Goal: Information Seeking & Learning: Learn about a topic

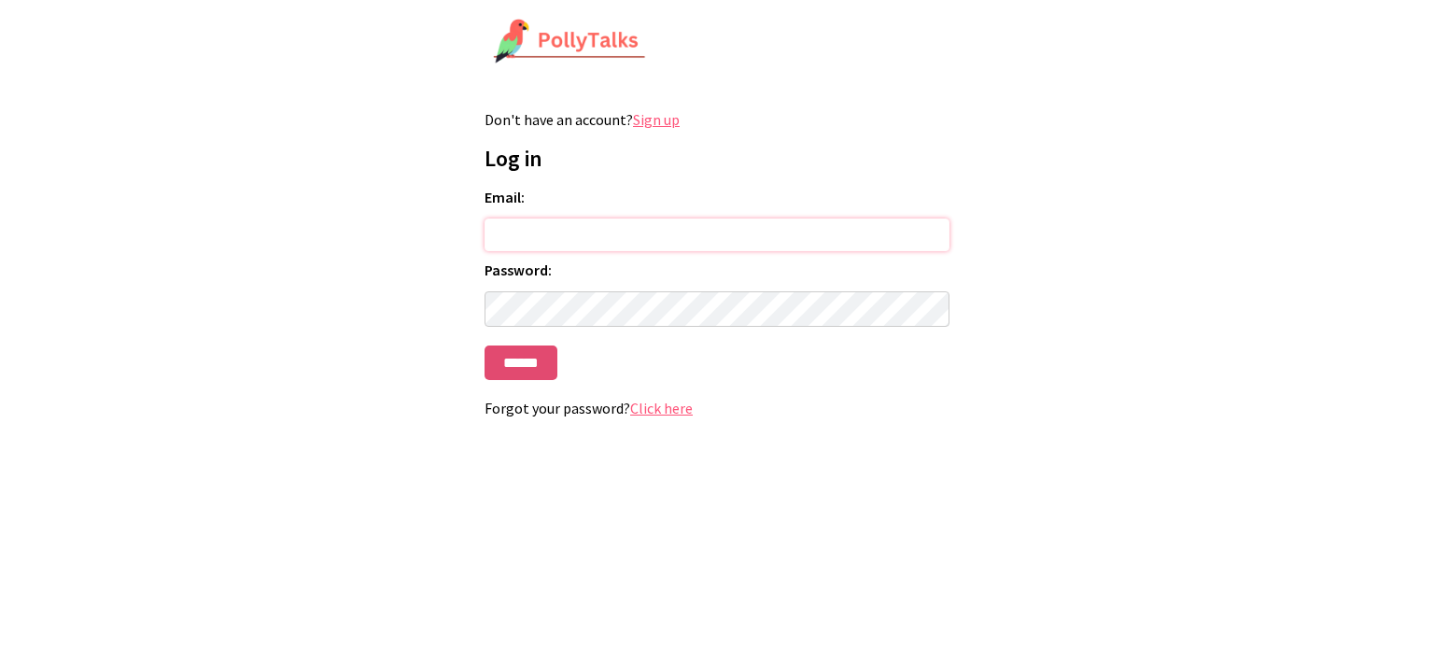
type input "**********"
click at [530, 358] on input "******" at bounding box center [520, 362] width 73 height 35
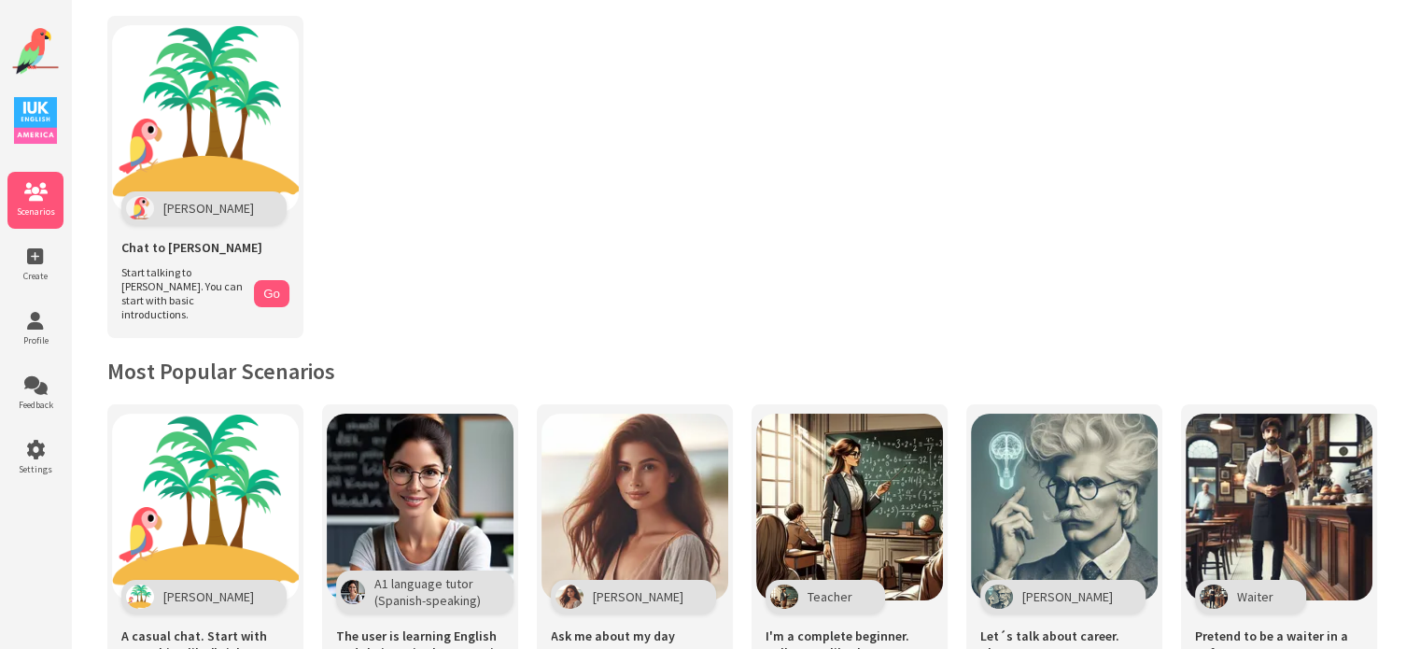
scroll to position [21, 0]
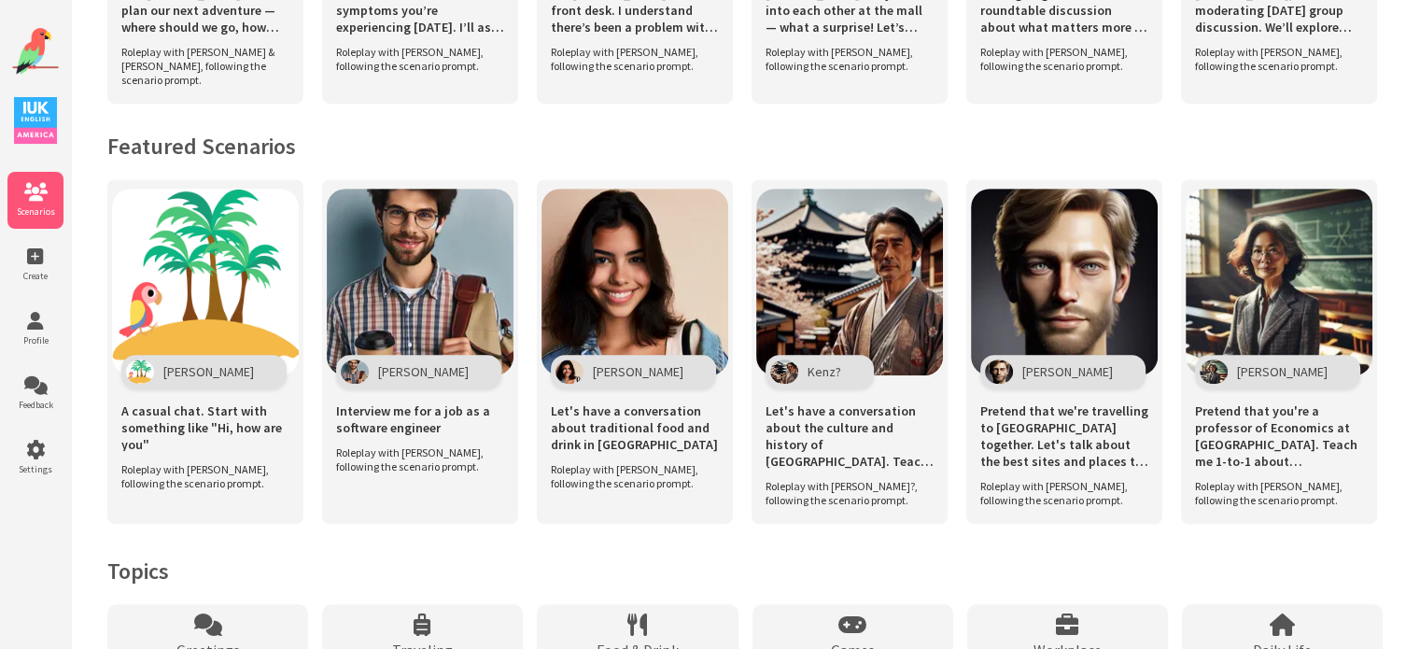
scroll to position [1288, 0]
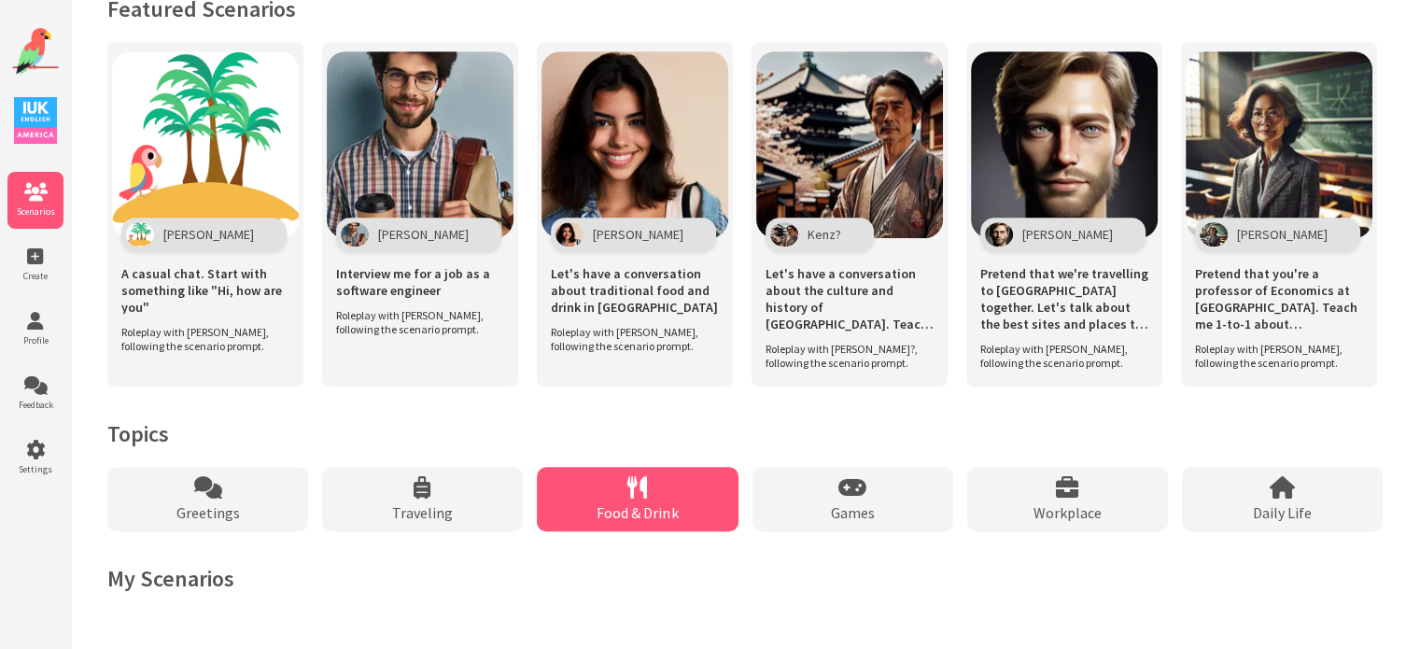
click at [643, 504] on span "Food & Drink" at bounding box center [636, 512] width 81 height 19
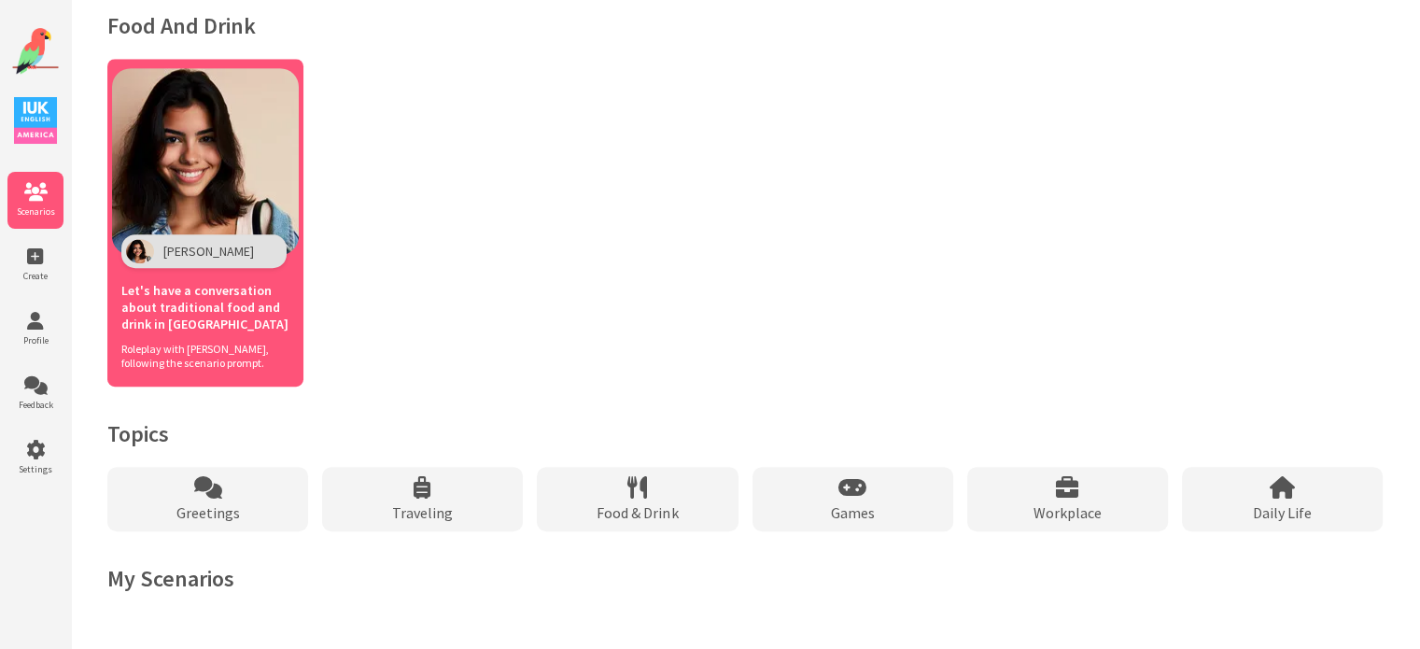
click at [233, 173] on img at bounding box center [205, 161] width 187 height 187
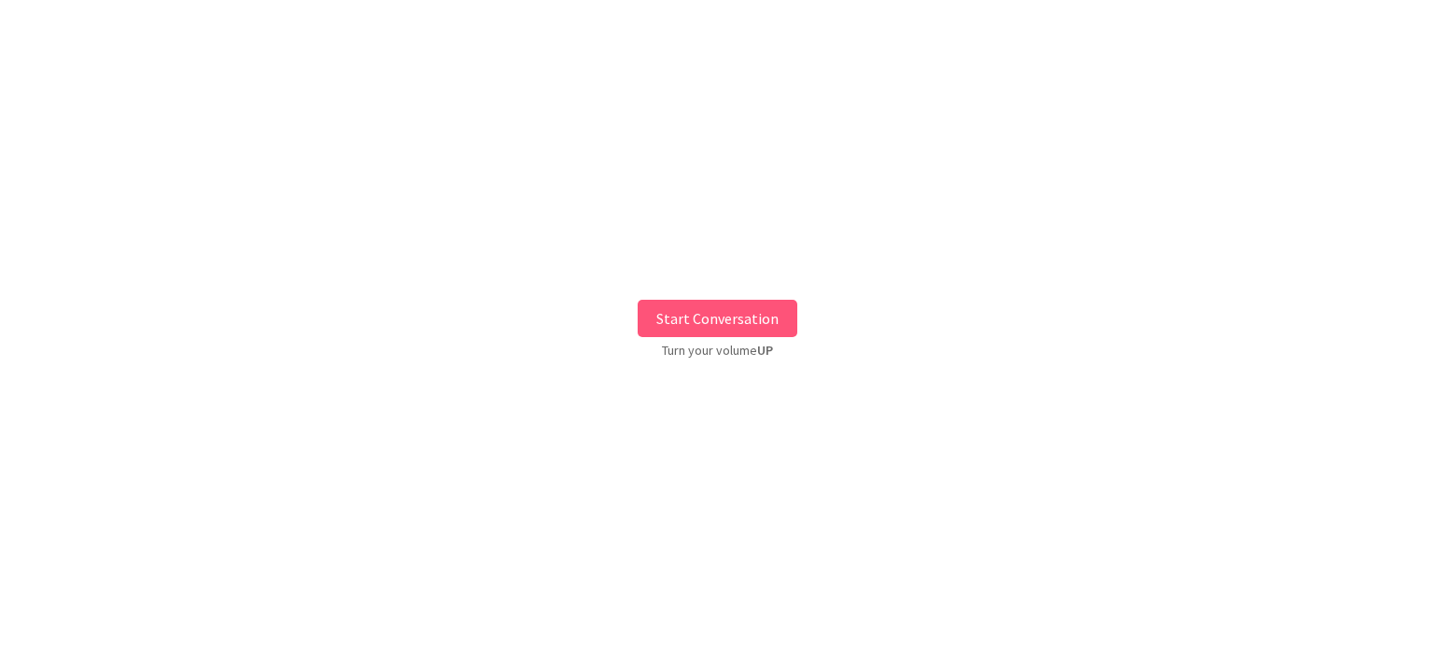
click at [681, 322] on button "Start Conversation" at bounding box center [718, 318] width 160 height 37
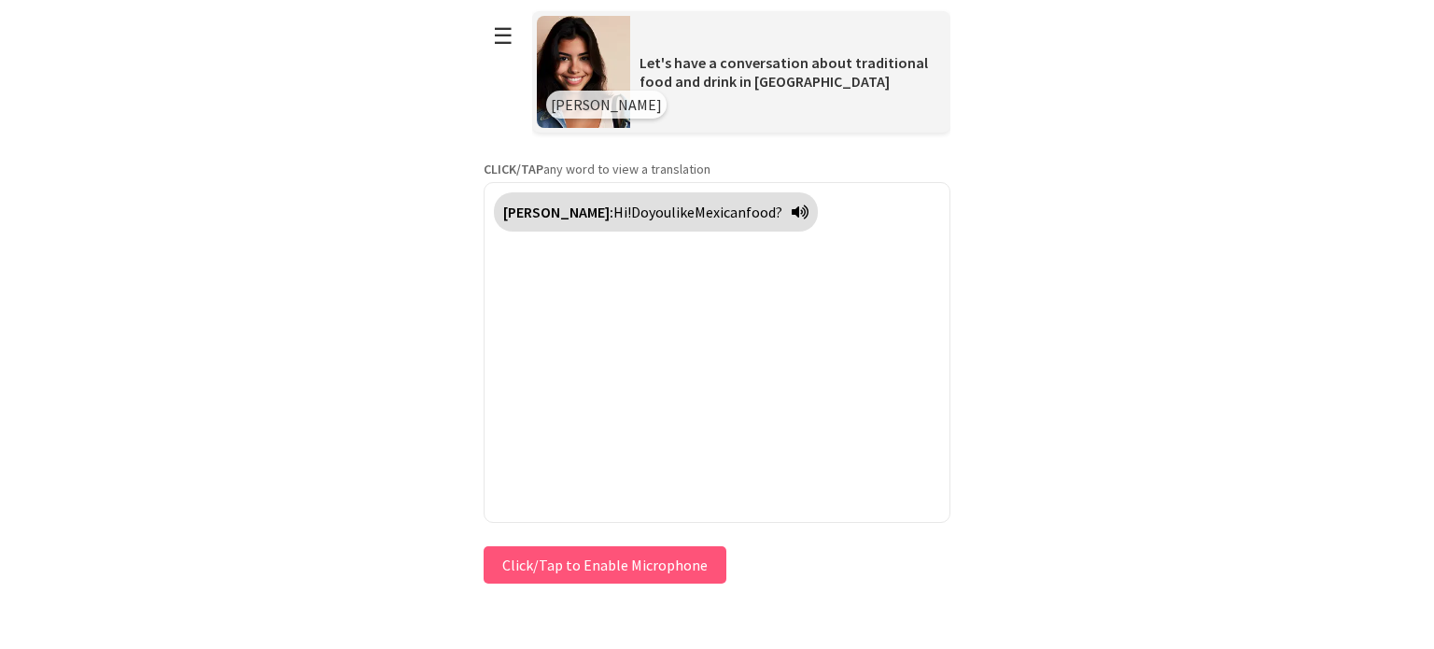
click at [562, 562] on button "Click/Tap to Enable Microphone" at bounding box center [605, 564] width 243 height 37
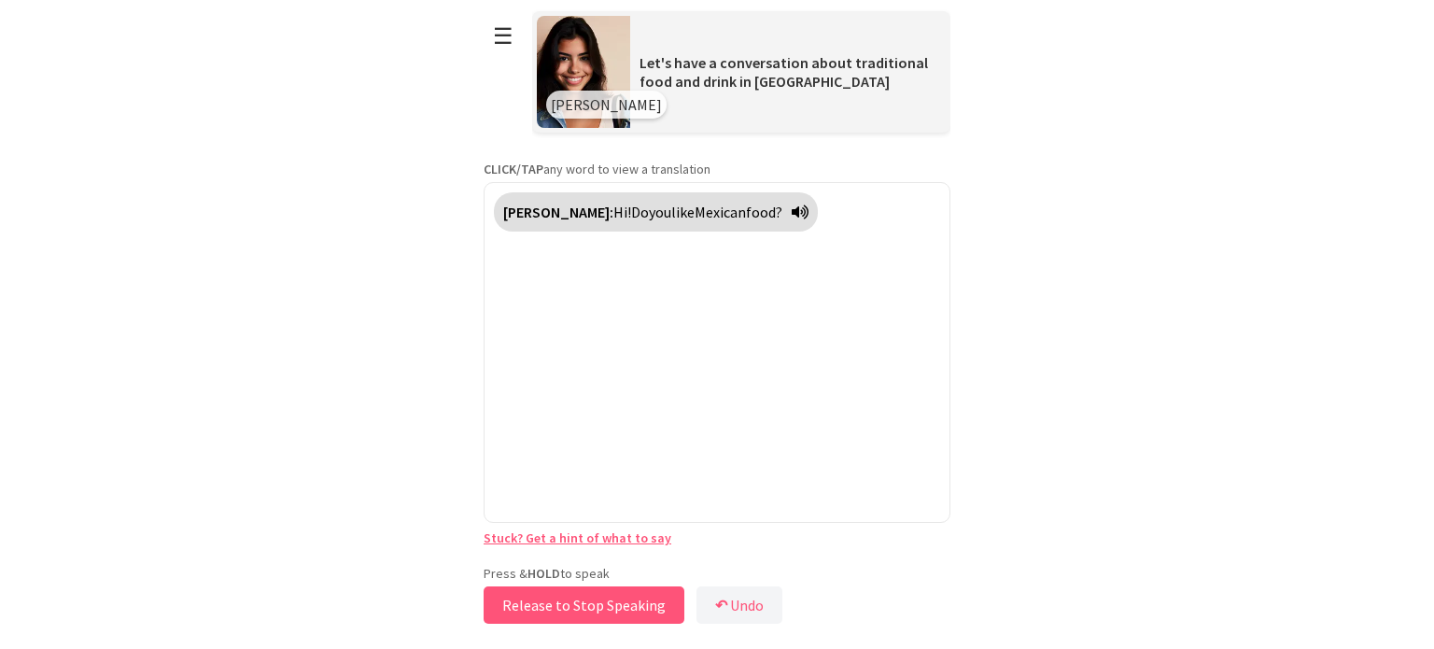
click at [591, 606] on button "Release to Stop Speaking" at bounding box center [584, 604] width 201 height 37
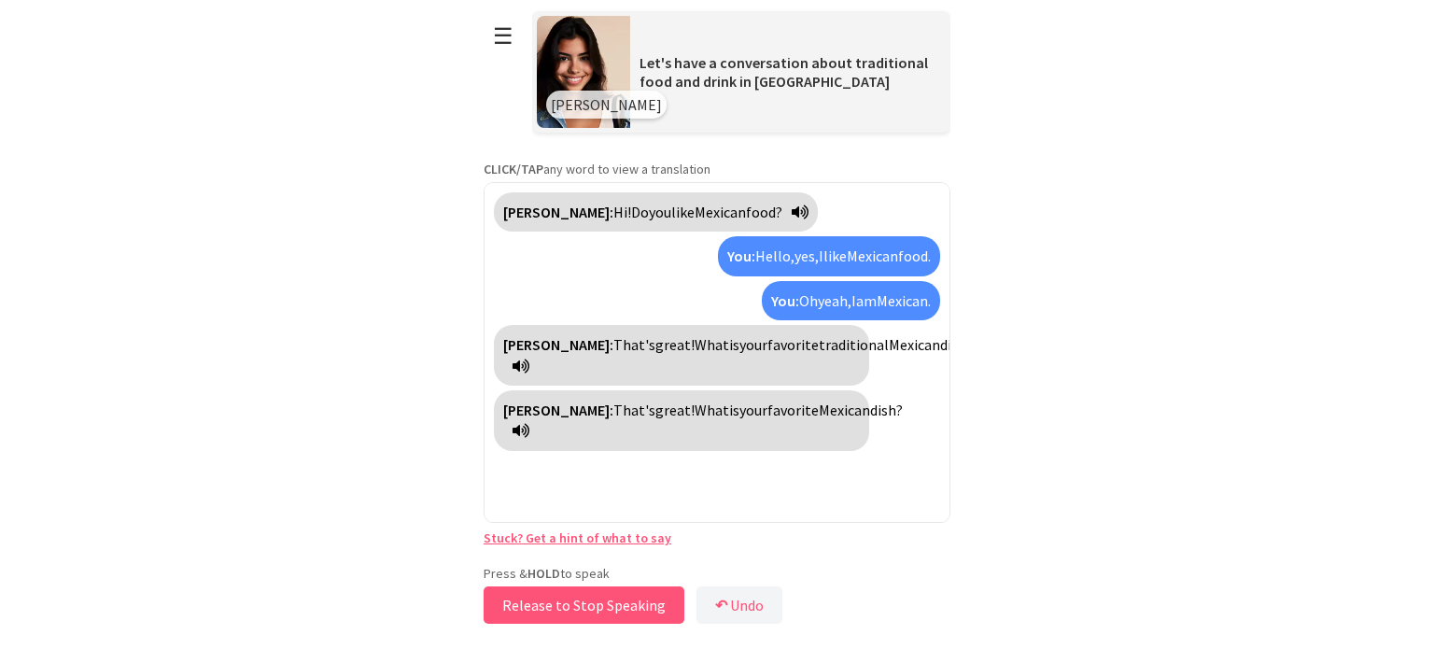
click at [576, 610] on button "Release to Stop Speaking" at bounding box center [584, 604] width 201 height 37
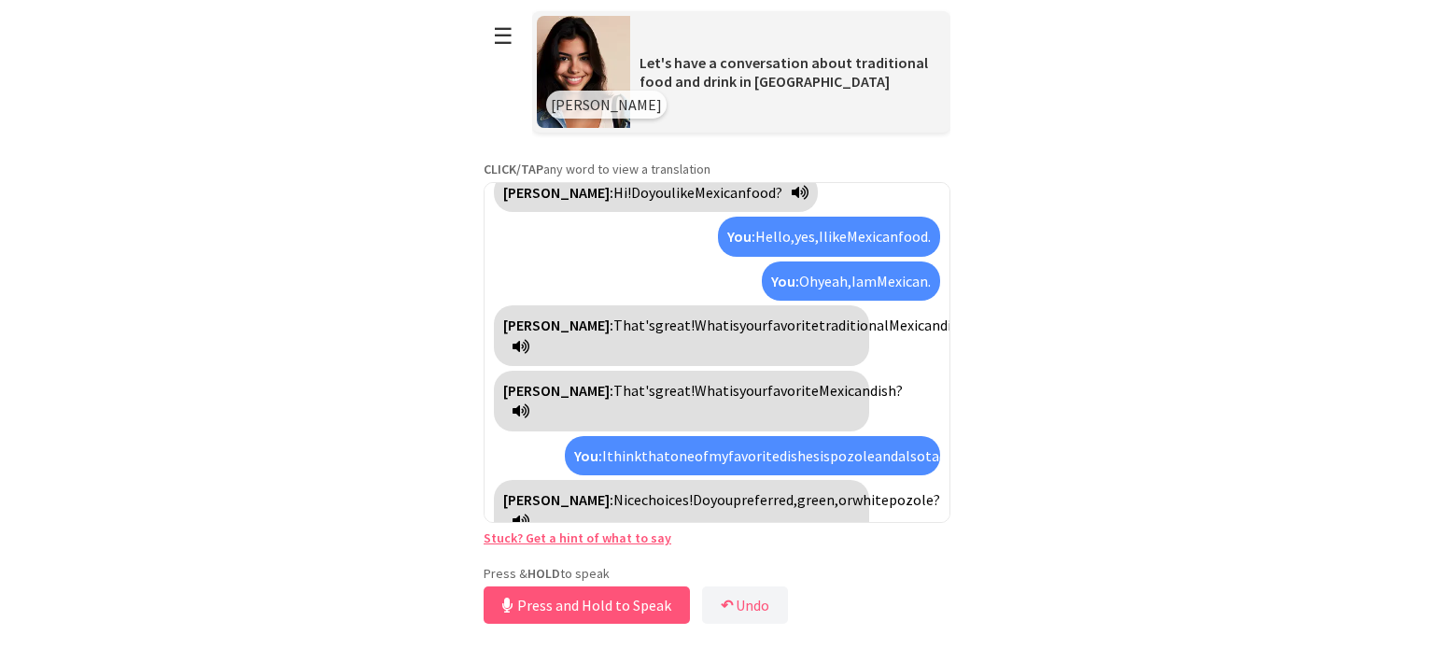
scroll to position [63, 0]
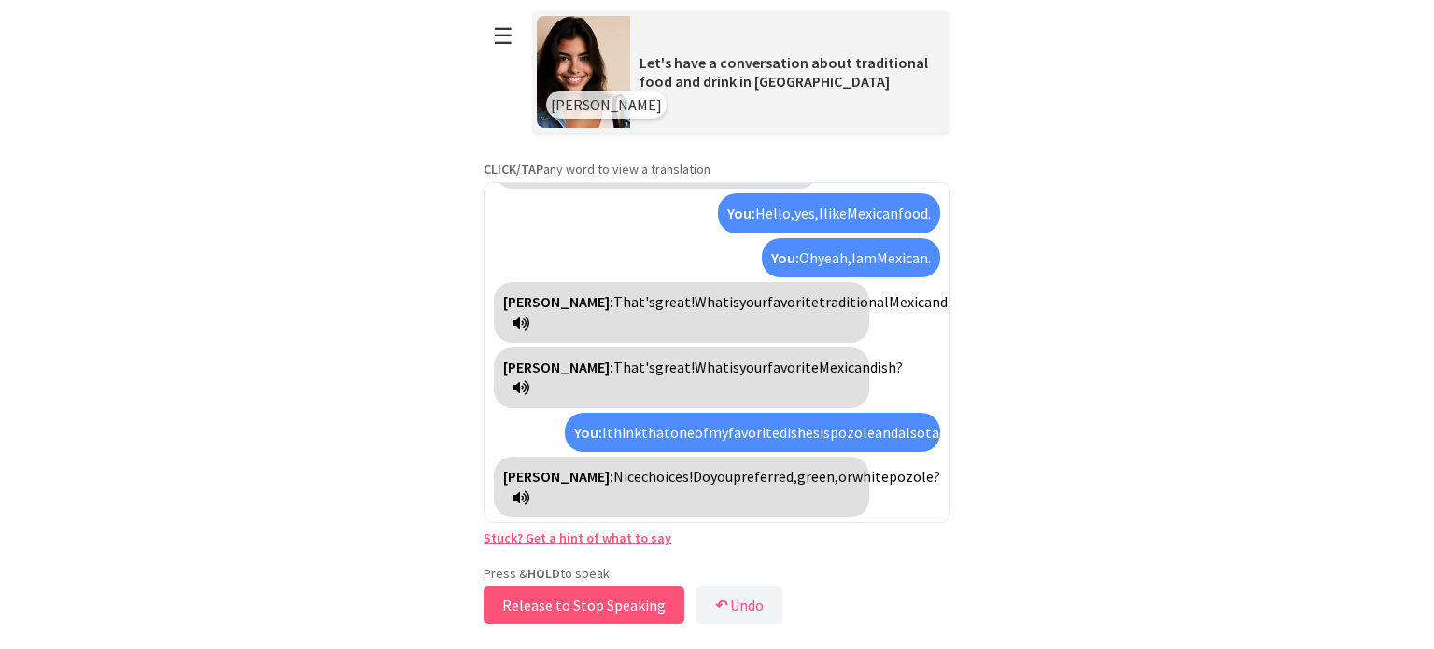
click at [593, 614] on button "Release to Stop Speaking" at bounding box center [584, 604] width 201 height 37
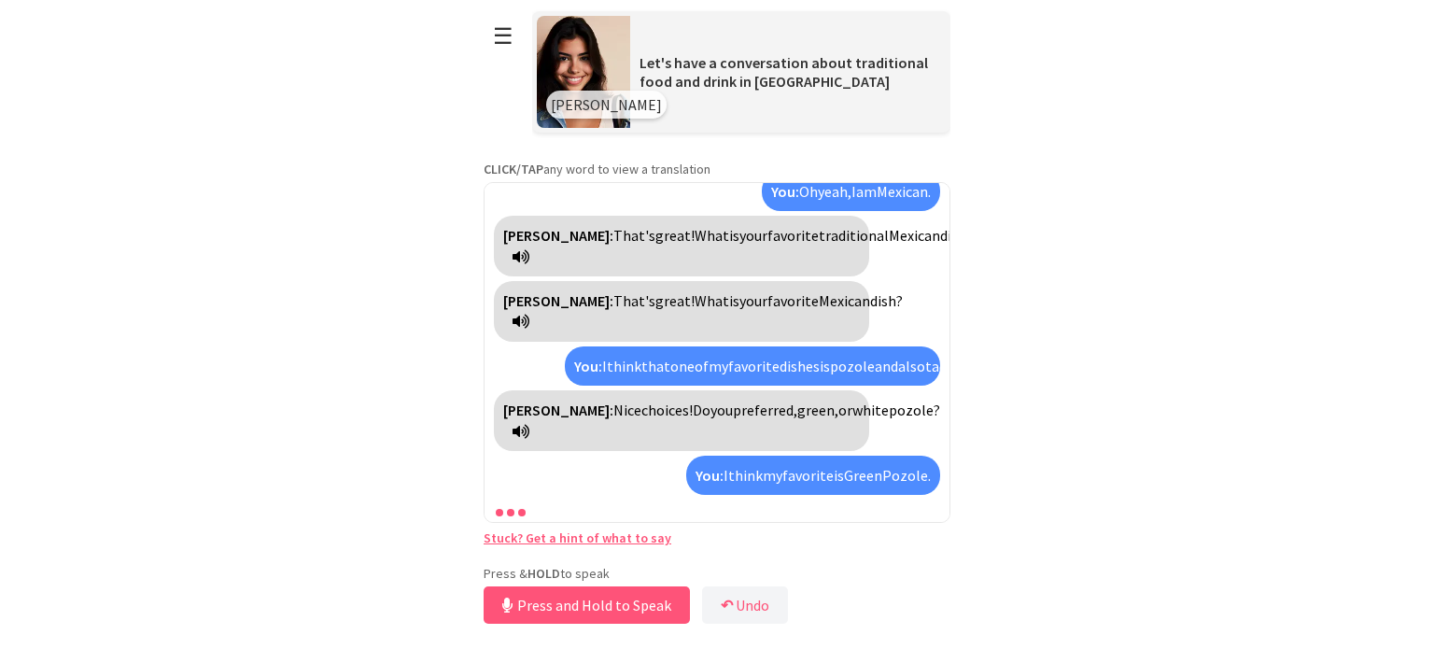
scroll to position [172, 0]
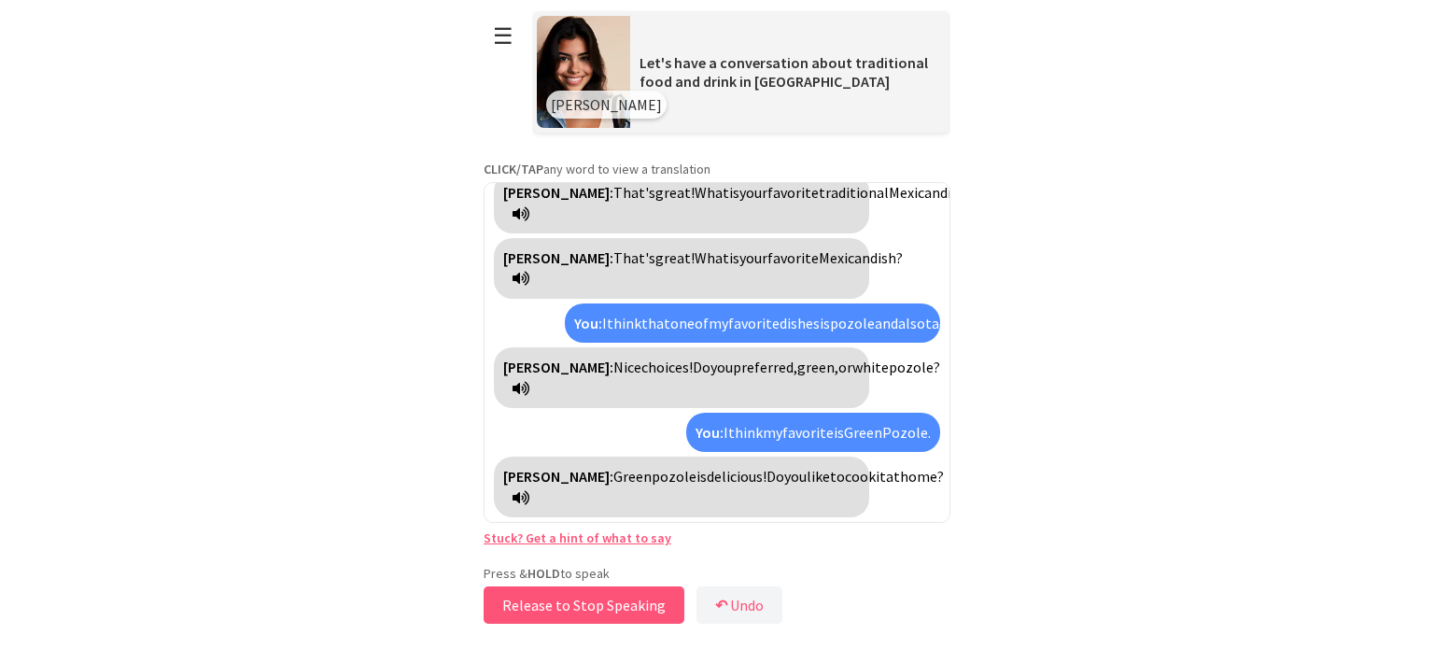
click at [593, 614] on button "Release to Stop Speaking" at bounding box center [584, 604] width 201 height 37
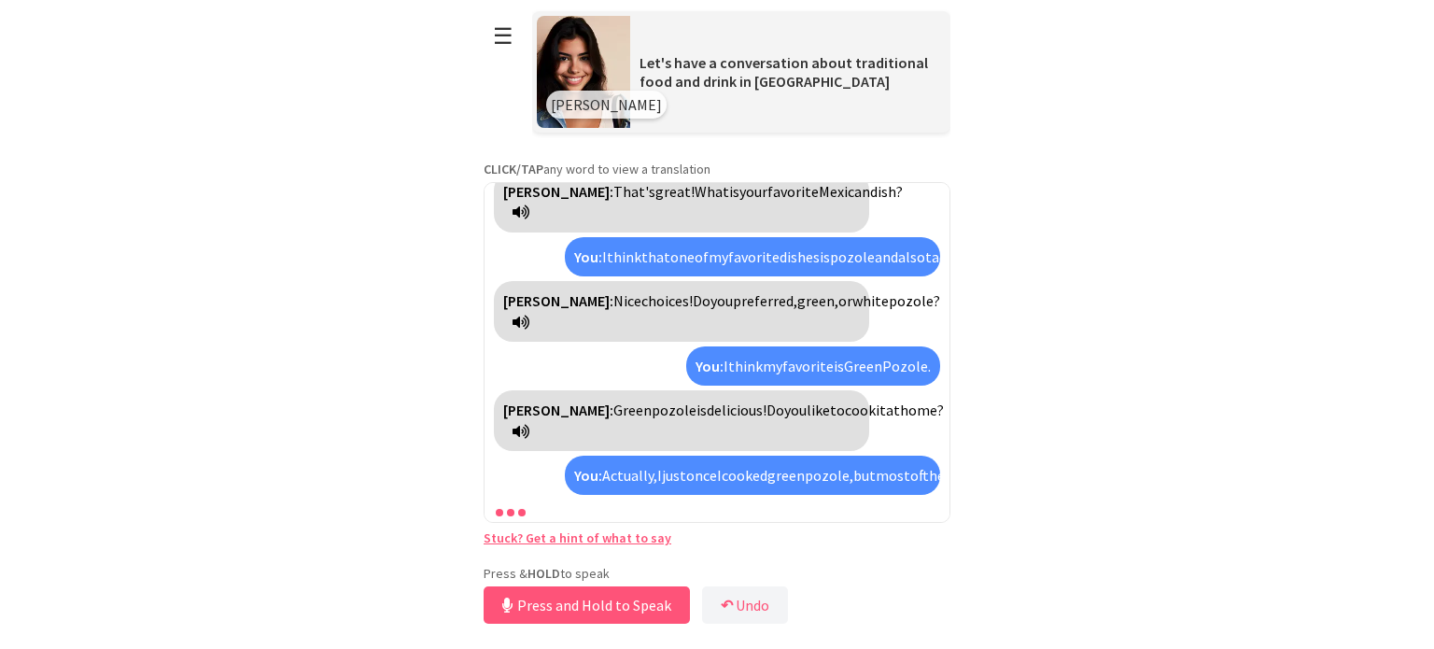
scroll to position [302, 0]
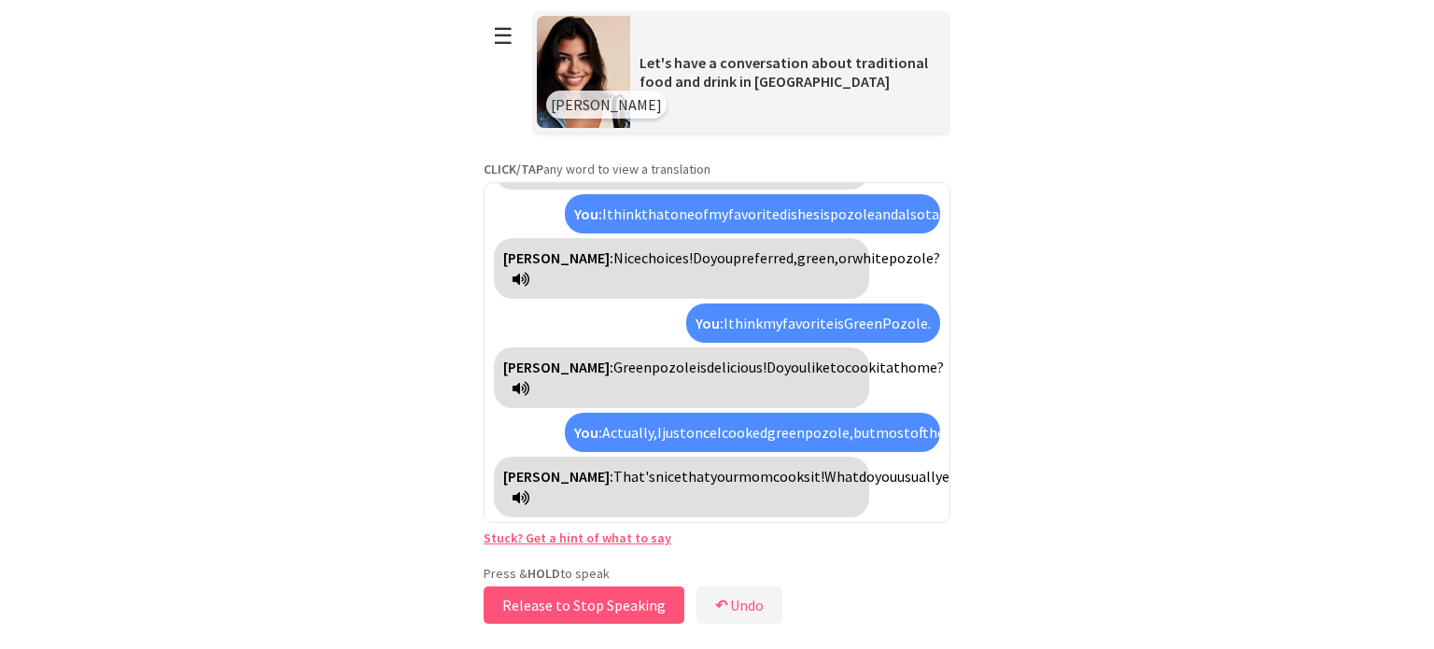
click at [616, 594] on button "Release to Stop Speaking" at bounding box center [584, 604] width 201 height 37
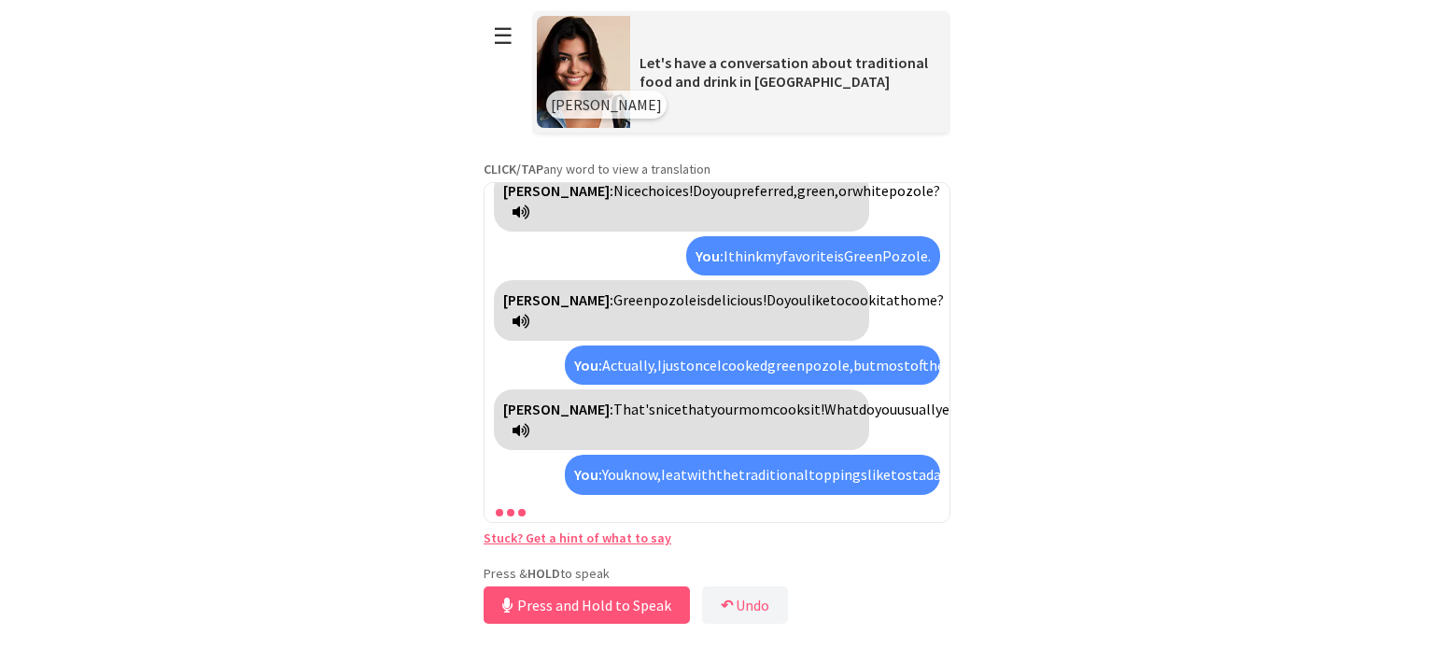
scroll to position [474, 0]
